Goal: Find specific page/section: Find specific page/section

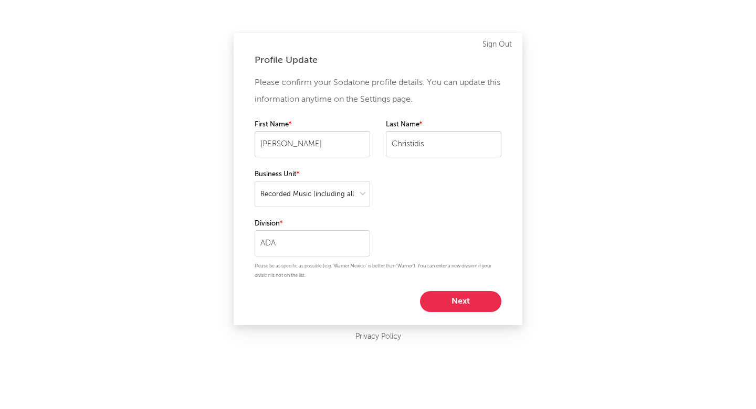
select select "recorded_music"
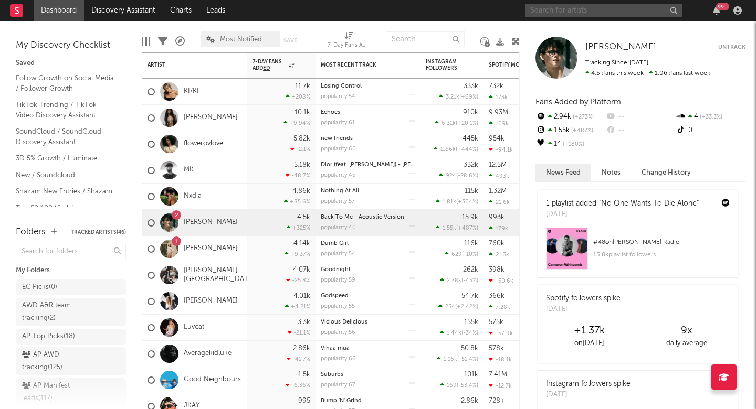
click at [563, 12] on input "text" at bounding box center [603, 10] width 157 height 13
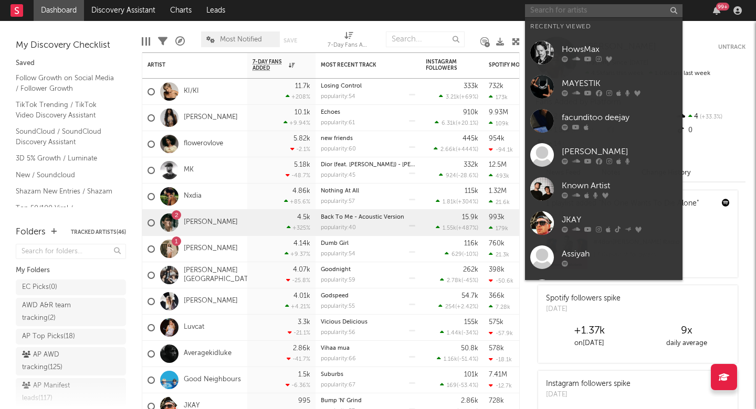
type input "c"
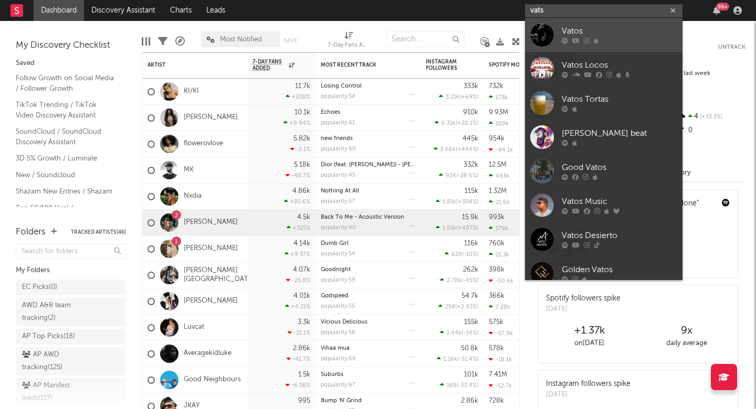
type input "vats"
click at [591, 30] on div "Vatos" at bounding box center [619, 31] width 115 height 13
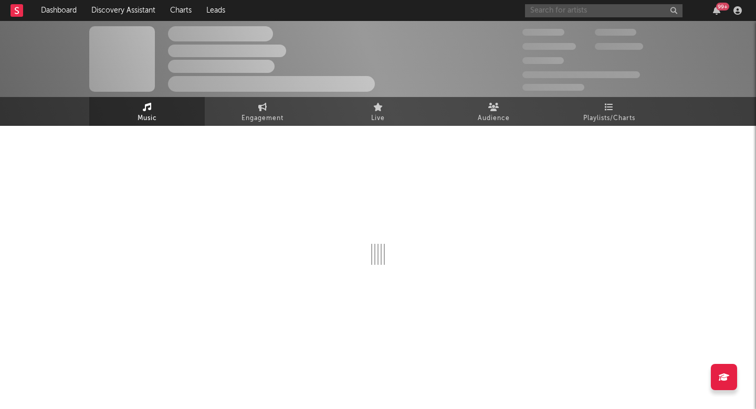
click at [574, 12] on input "text" at bounding box center [603, 10] width 157 height 13
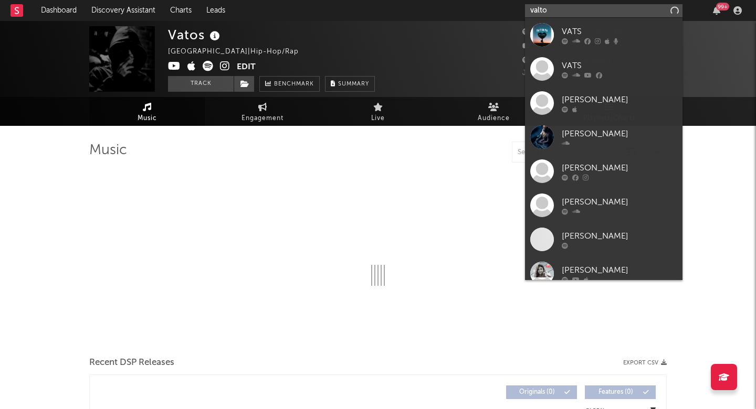
type input "valtos"
select select "1w"
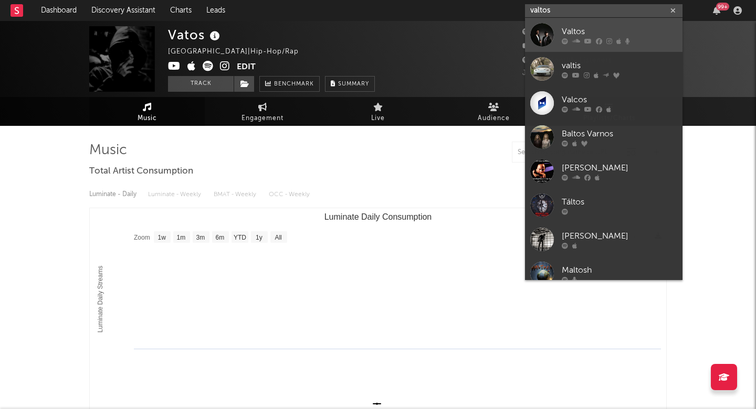
type input "valtos"
click at [594, 40] on div at bounding box center [619, 41] width 115 height 6
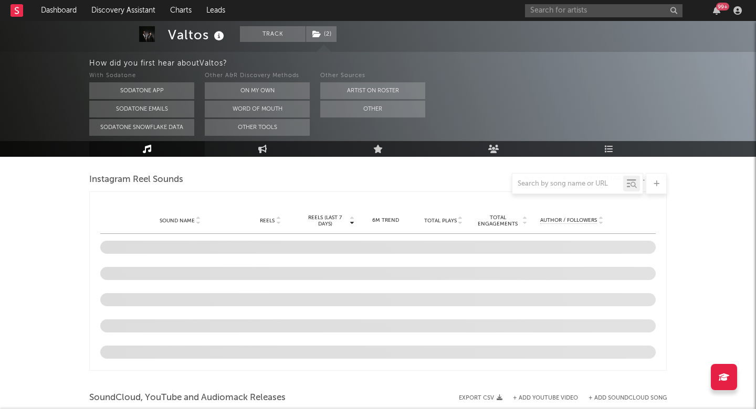
select select "1w"
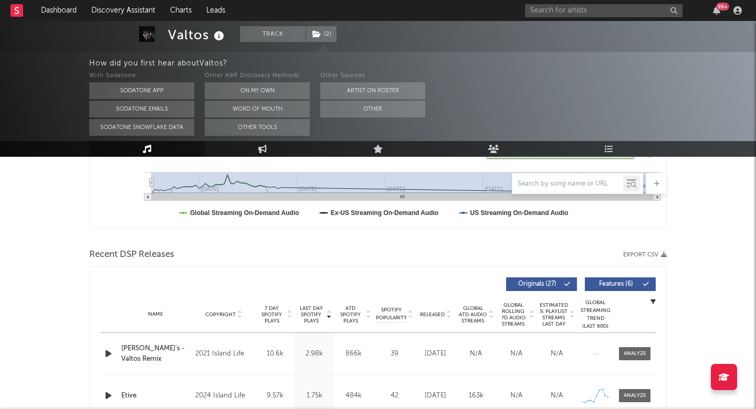
scroll to position [354, 0]
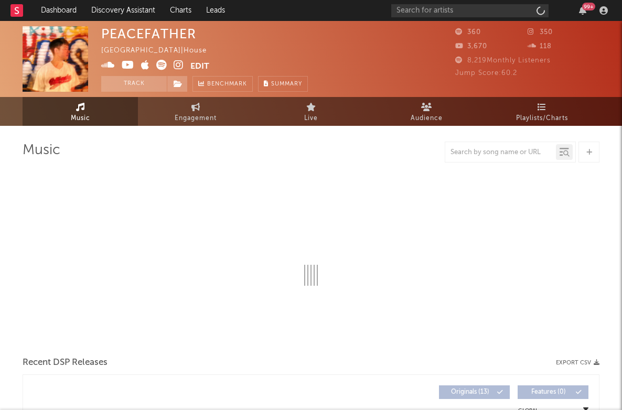
select select "1w"
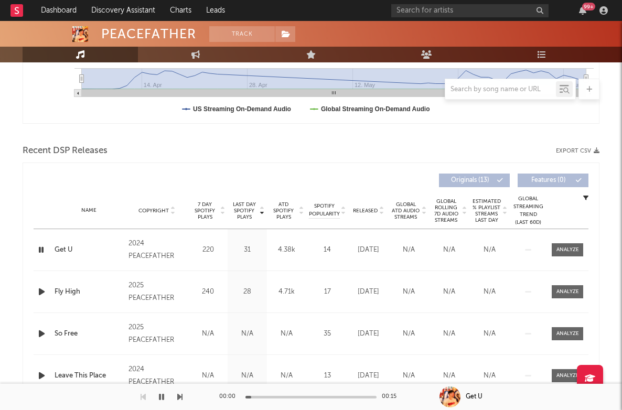
scroll to position [320, 0]
